Goal: Task Accomplishment & Management: Manage account settings

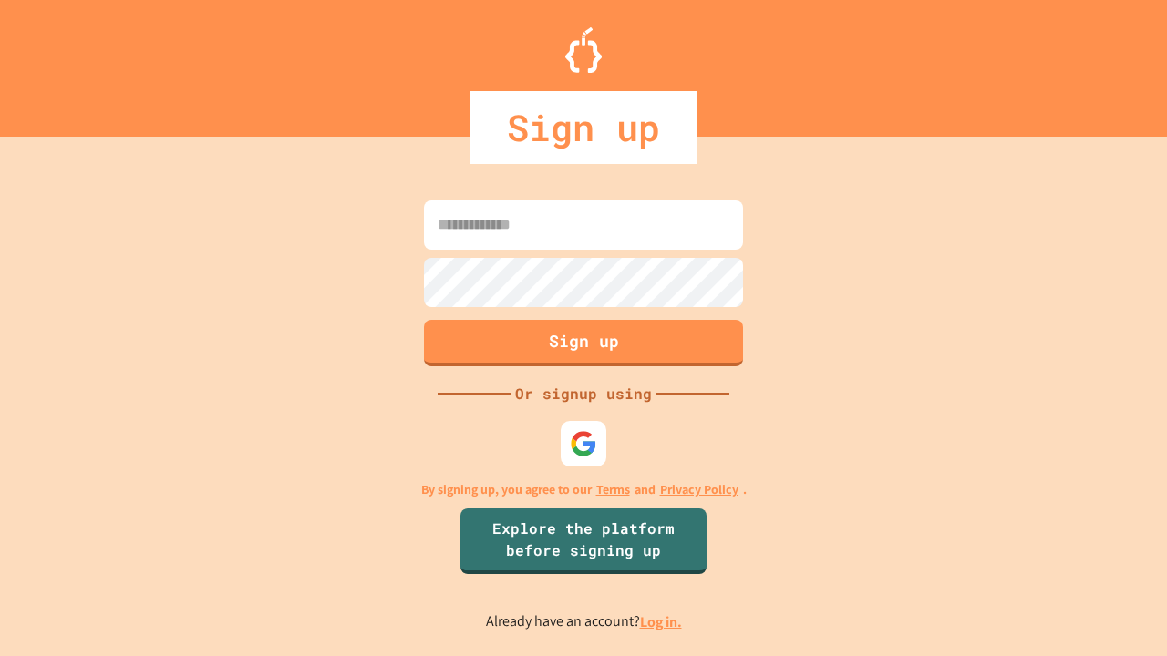
click at [662, 622] on link "Log in." at bounding box center [661, 621] width 42 height 19
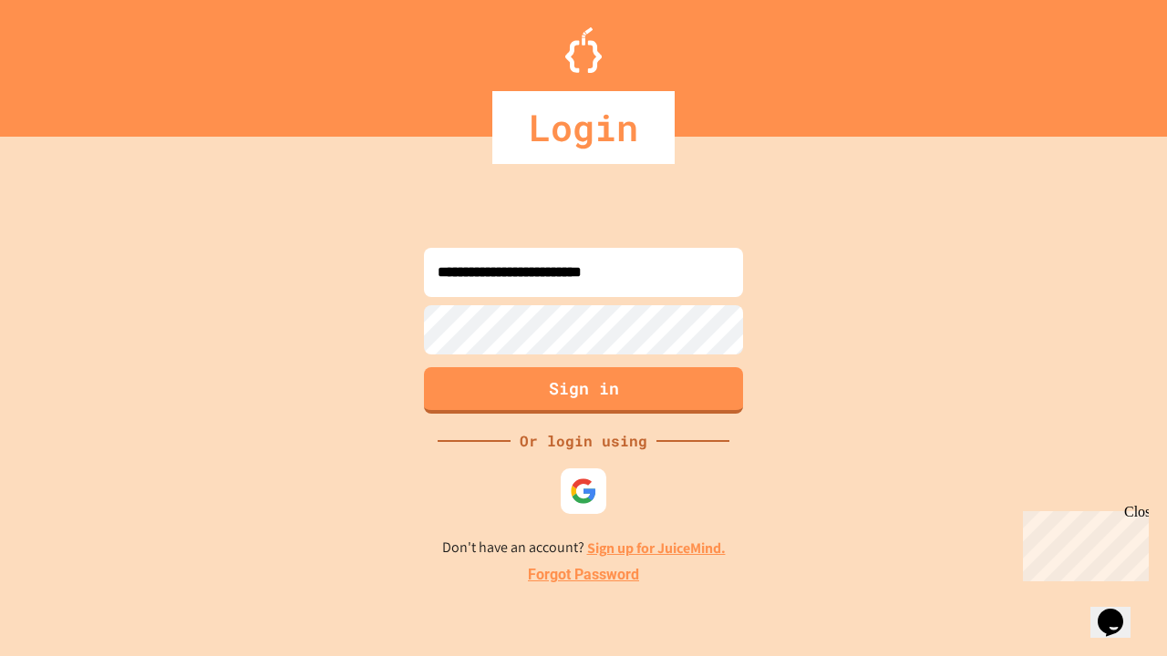
type input "**********"
